Goal: Book appointment/travel/reservation

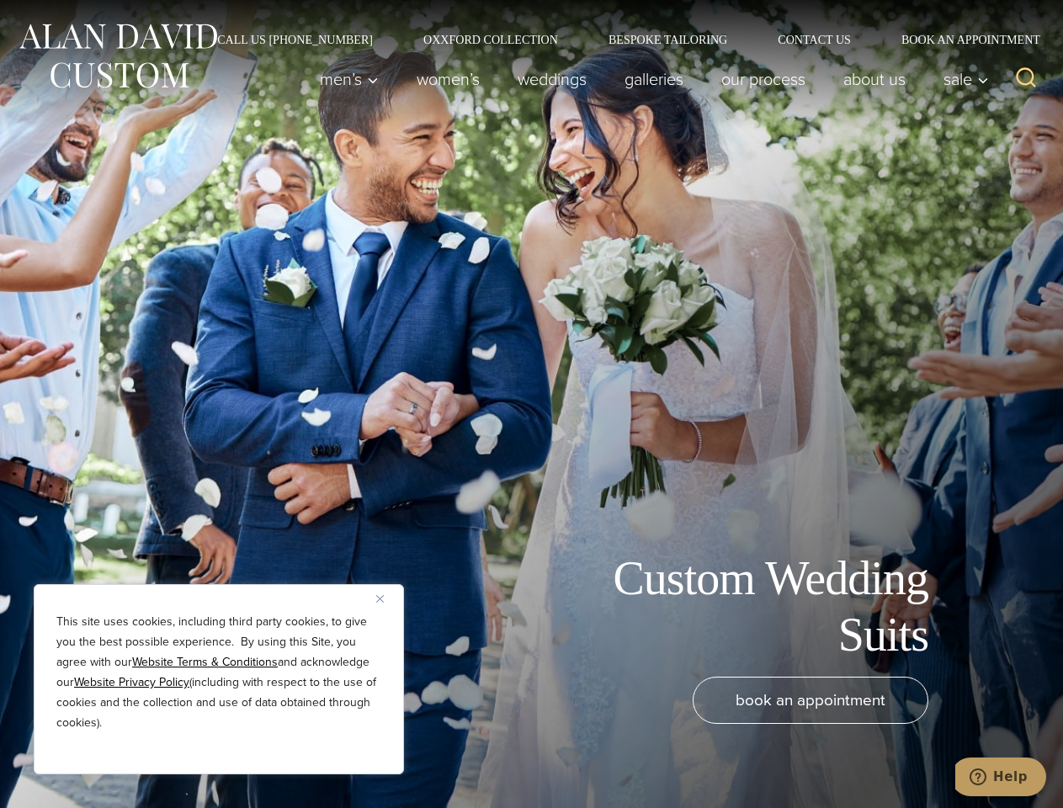
click at [531, 404] on div "Custom Wedding Suits book an appointment" at bounding box center [531, 404] width 1063 height 808
click at [386, 598] on button "Close" at bounding box center [386, 598] width 20 height 20
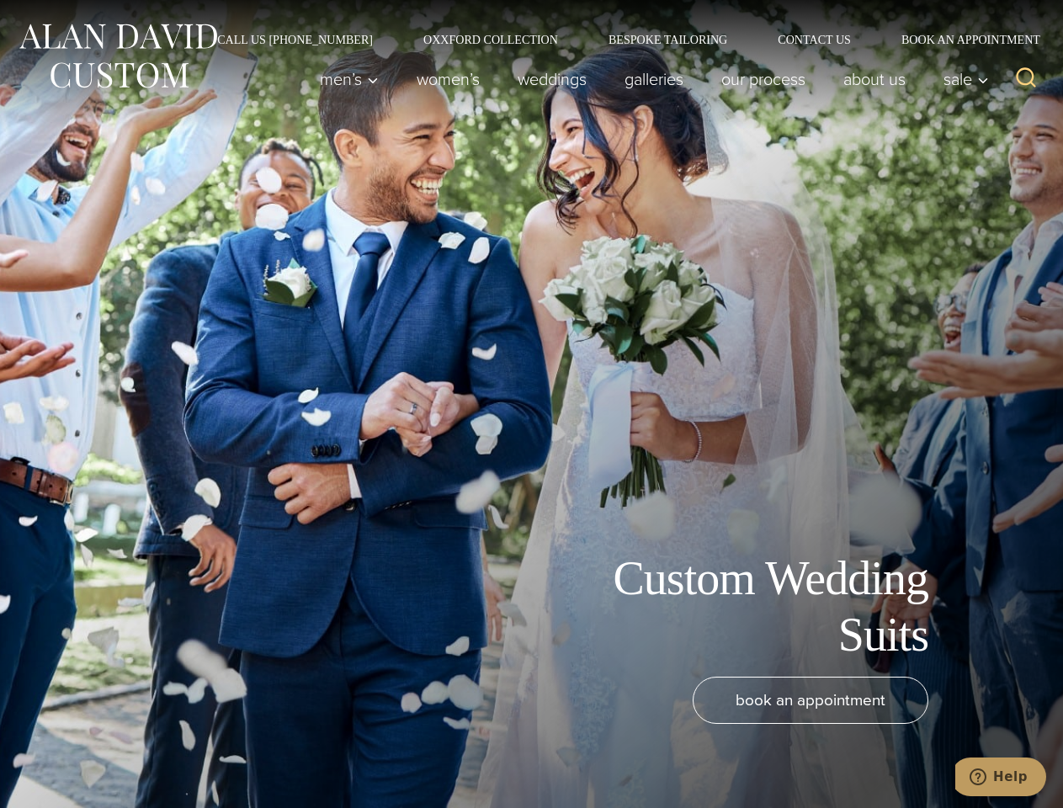
click at [219, 752] on div "book an appointment" at bounding box center [506, 734] width 979 height 114
click at [1026, 79] on icon "Search" at bounding box center [1026, 78] width 24 height 24
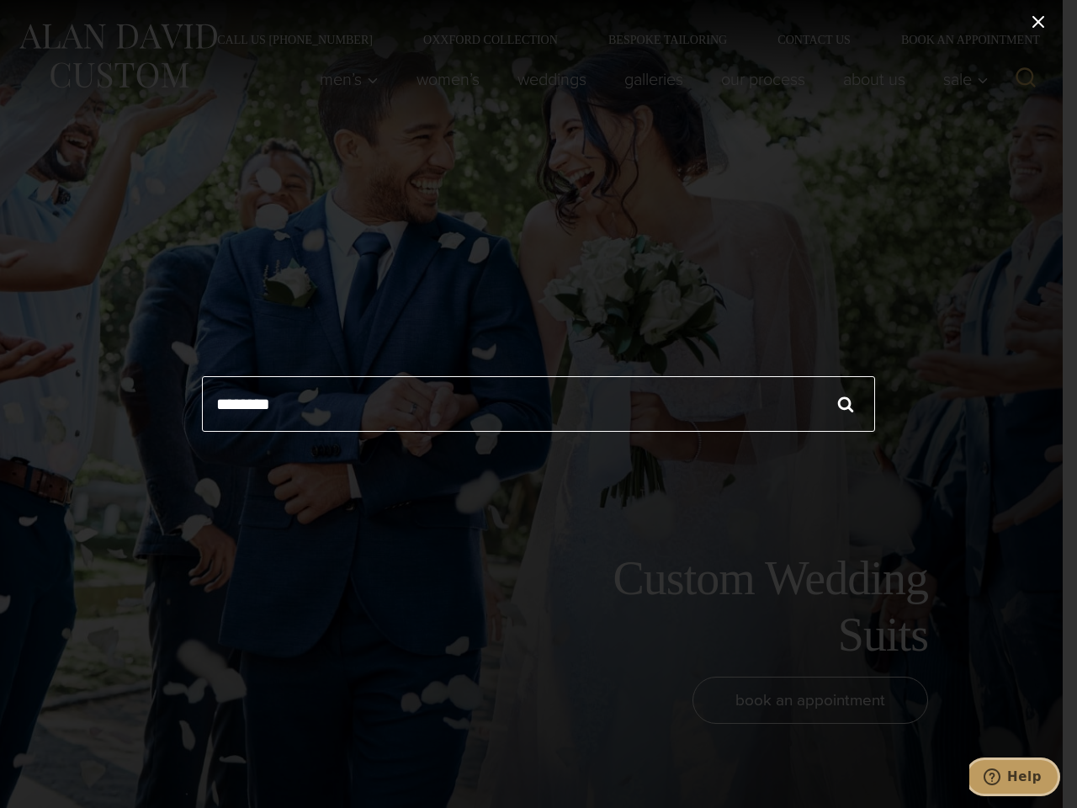
click at [1001, 777] on icon "Help" at bounding box center [992, 776] width 17 height 17
